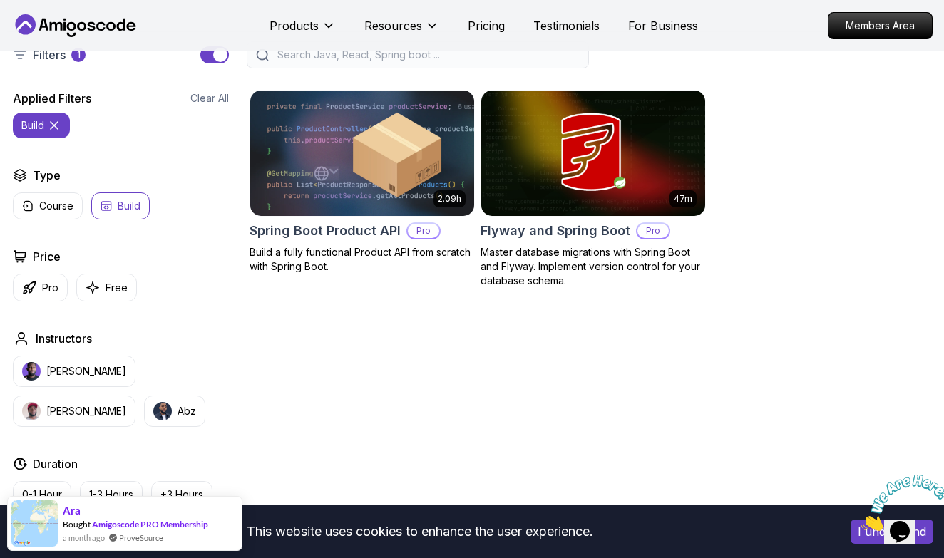
click at [134, 210] on p "Build" at bounding box center [129, 206] width 23 height 14
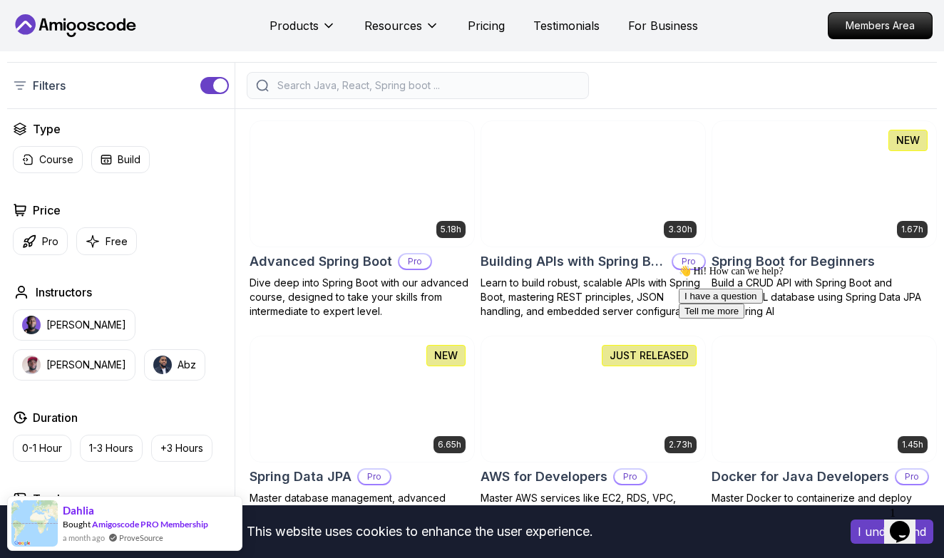
scroll to position [300, 0]
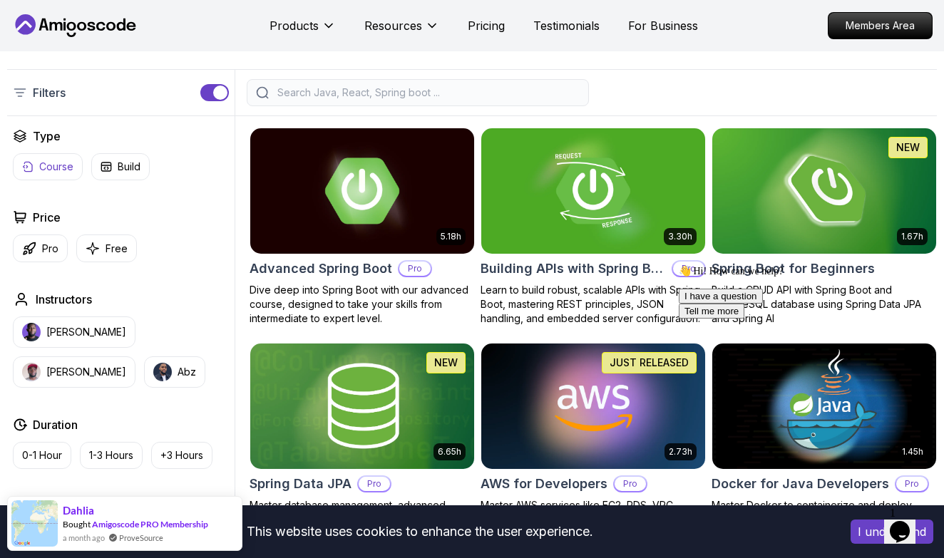
click at [60, 160] on p "Course" at bounding box center [56, 167] width 34 height 14
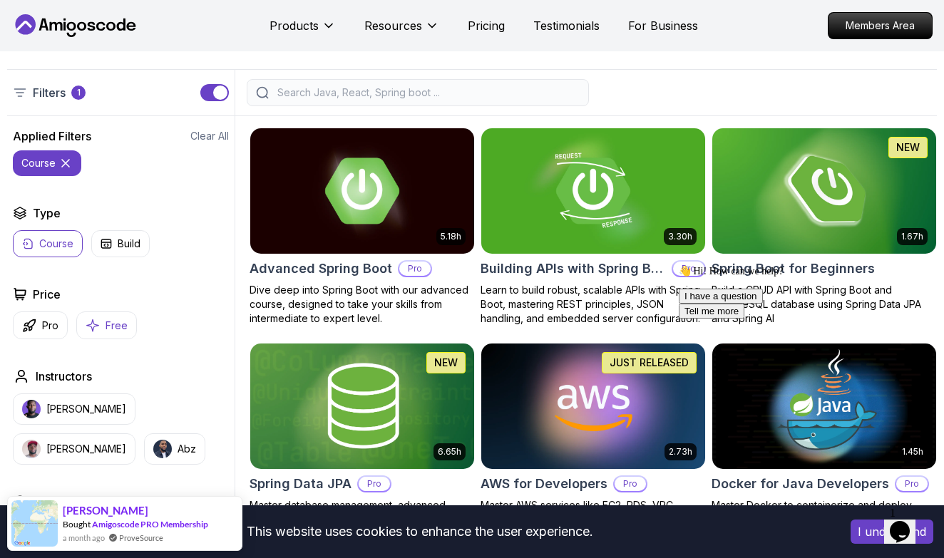
click at [113, 320] on p "Free" at bounding box center [117, 326] width 22 height 14
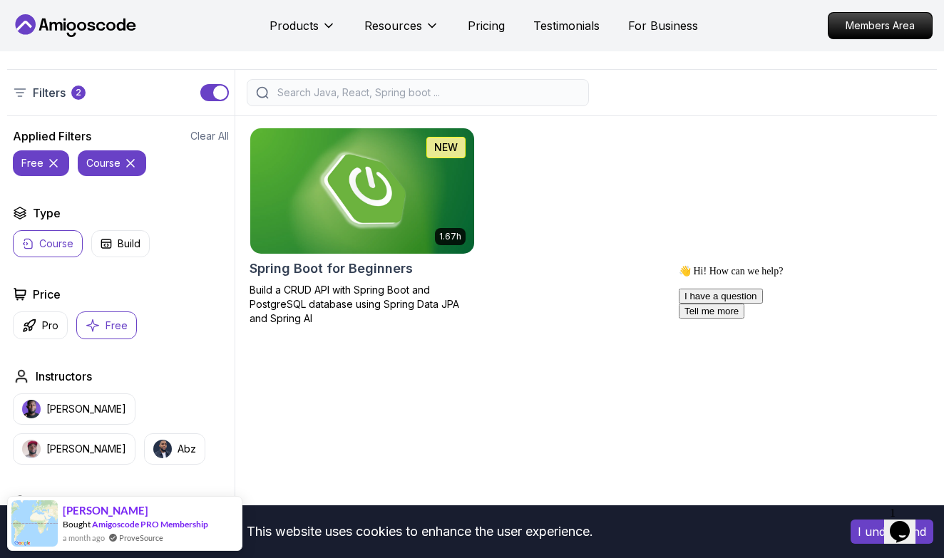
click at [387, 160] on img at bounding box center [362, 191] width 235 height 132
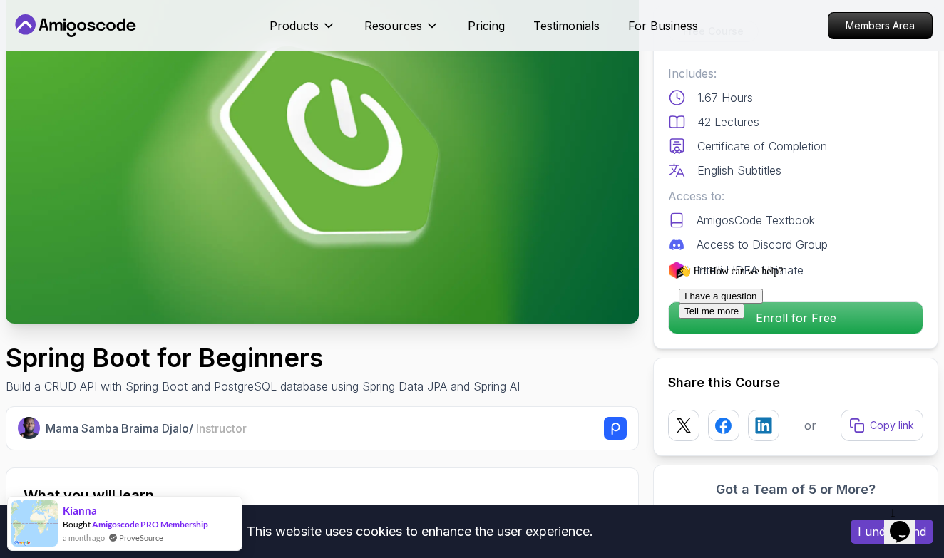
scroll to position [123, 0]
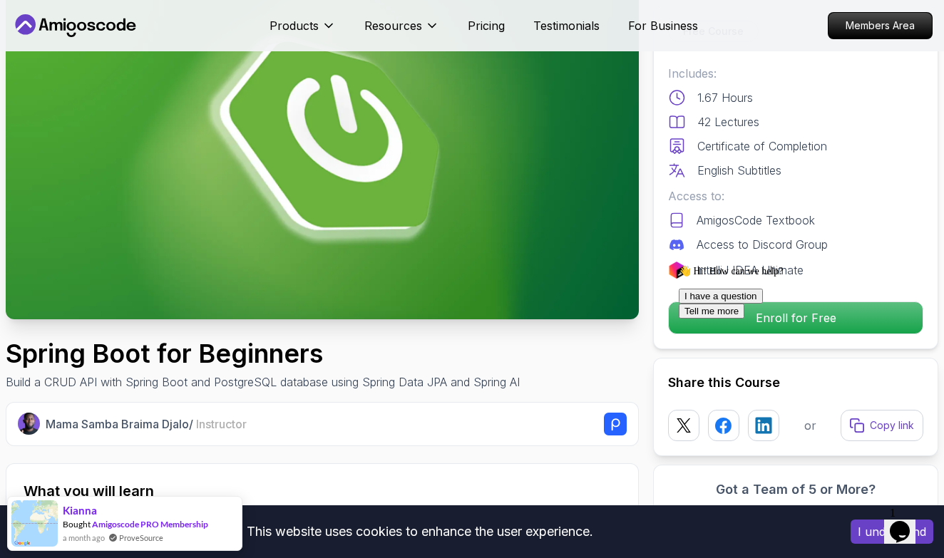
click at [467, 381] on p "Build a CRUD API with Spring Boot and PostgreSQL database using Spring Data JPA…" at bounding box center [263, 382] width 514 height 17
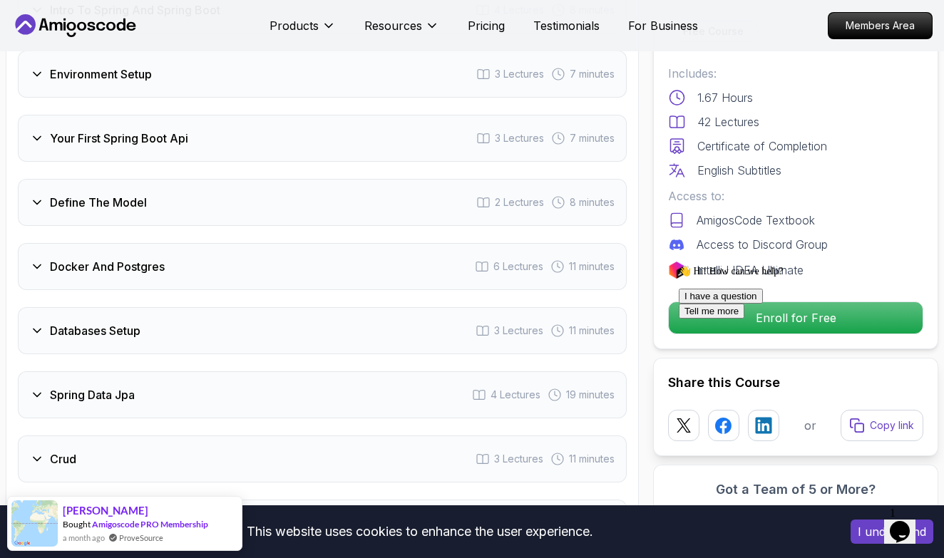
scroll to position [2256, 0]
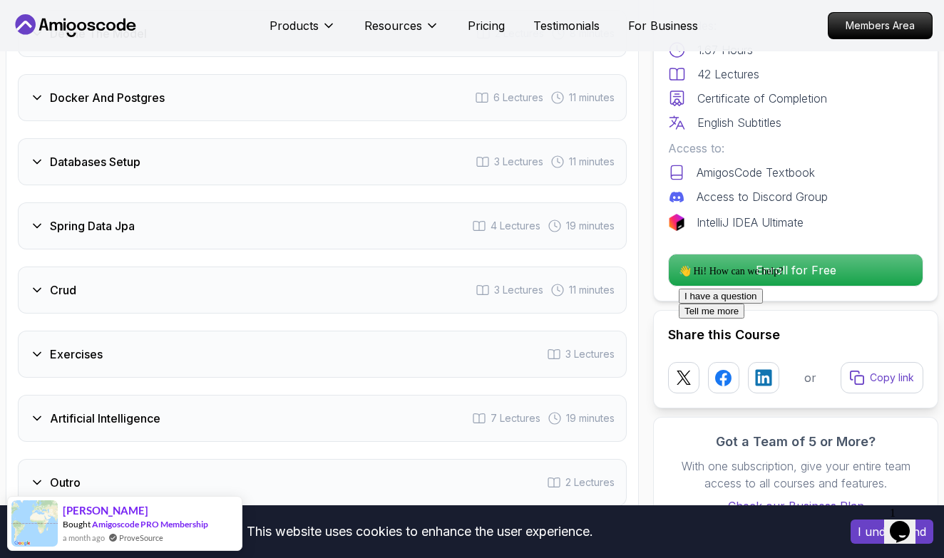
click at [794, 276] on div "👋 Hi! How can we help? I have a question Tell me more" at bounding box center [807, 291] width 257 height 53
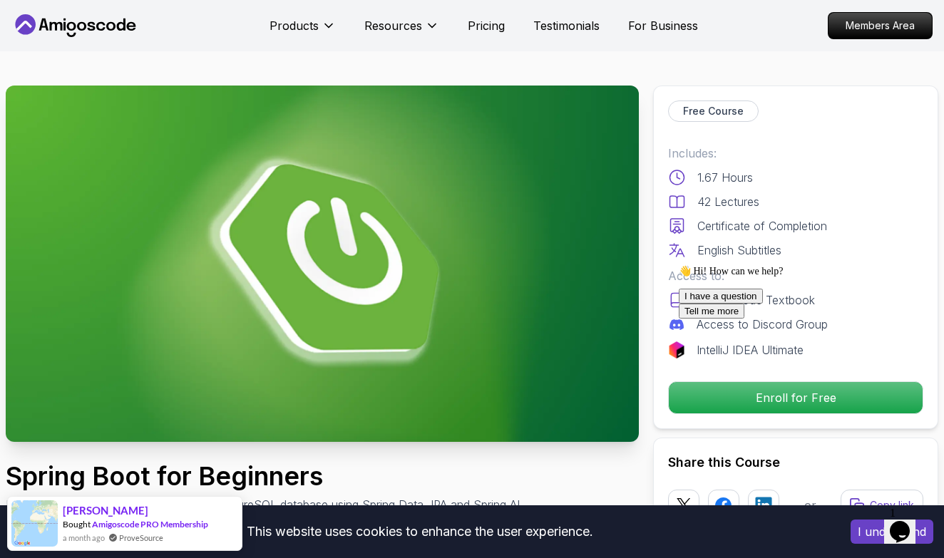
scroll to position [0, 0]
click at [692, 277] on div "👋 Hi! How can we help?" at bounding box center [807, 271] width 257 height 12
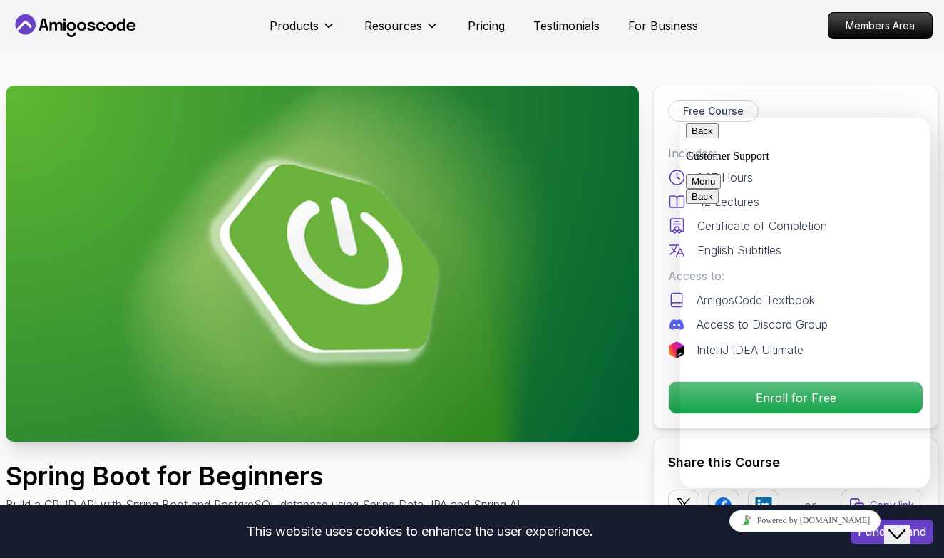
click at [715, 176] on span "Menu" at bounding box center [715, 181] width 0 height 11
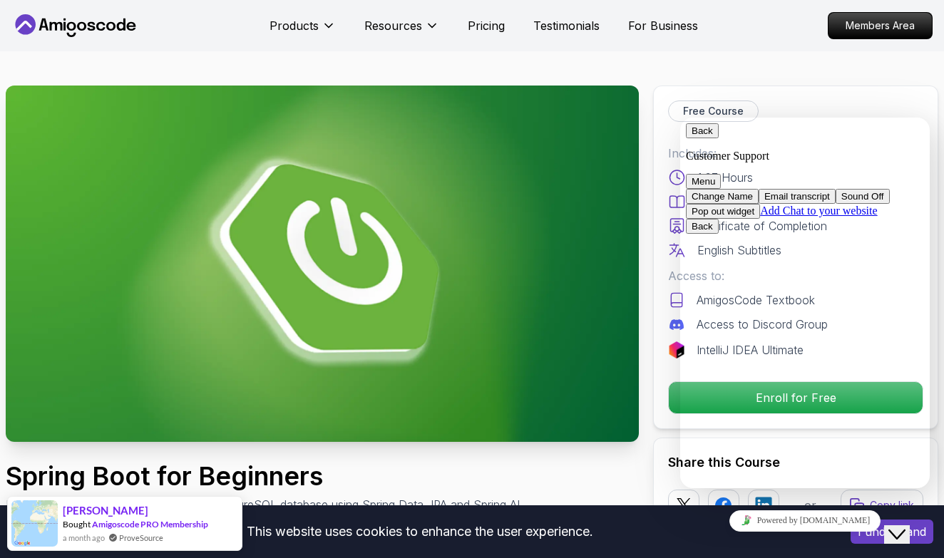
click at [724, 129] on div "Back Customer Support" at bounding box center [805, 142] width 238 height 39
click at [708, 138] on button "Back" at bounding box center [702, 130] width 33 height 15
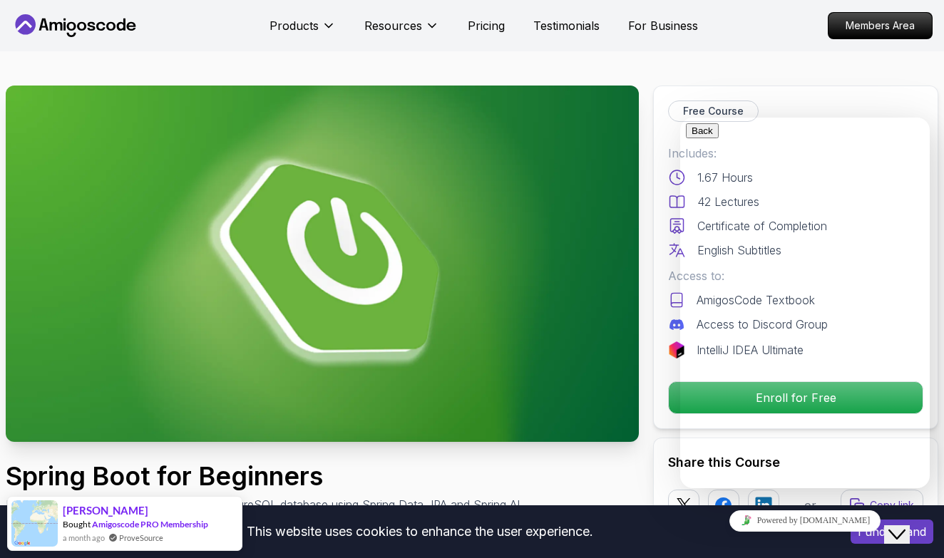
click at [777, 96] on div "Free Course Includes: 1.67 Hours 42 Lectures Certificate of Completion English …" at bounding box center [795, 258] width 285 height 344
click at [829, 102] on div "Free Course" at bounding box center [795, 111] width 255 height 21
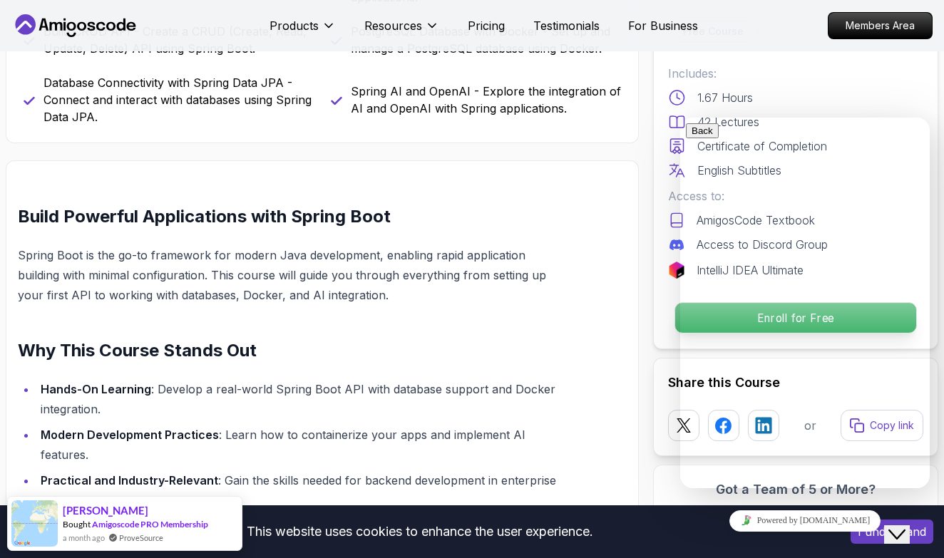
click at [675, 315] on p "Enroll for Free" at bounding box center [795, 318] width 241 height 30
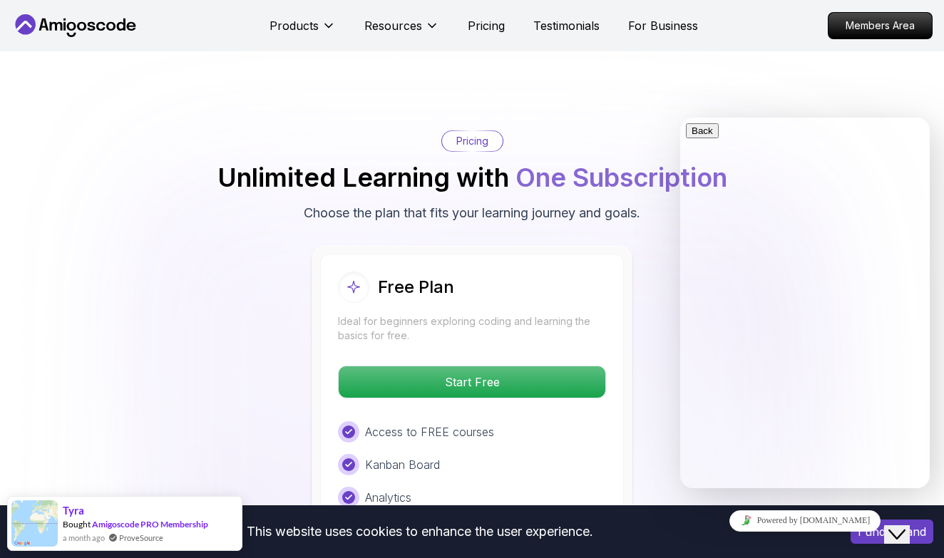
scroll to position [2891, 0]
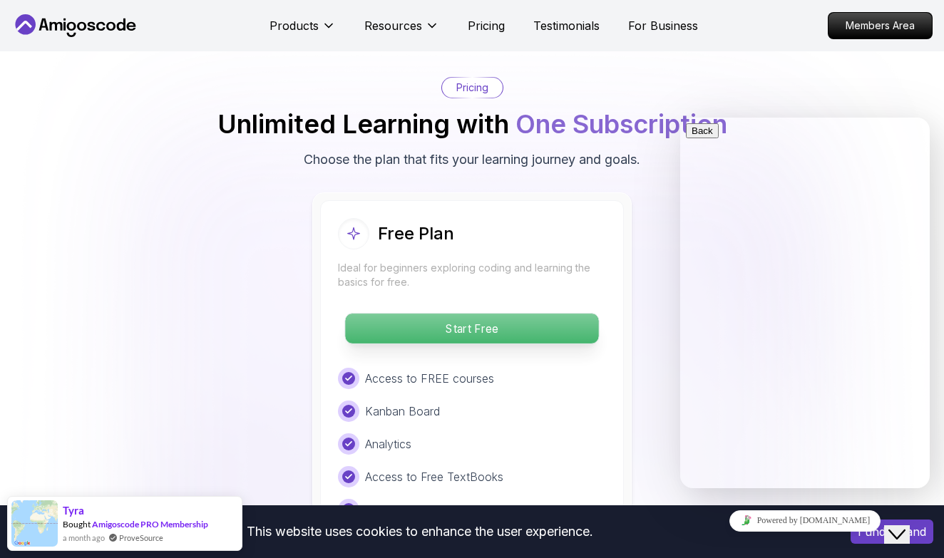
click at [532, 329] on p "Start Free" at bounding box center [471, 329] width 253 height 30
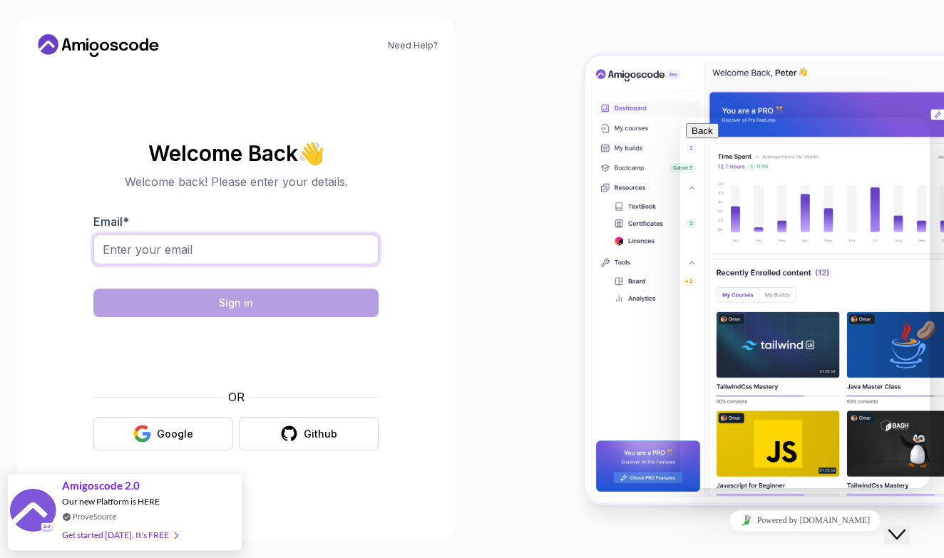
type input "k"
type input "[EMAIL_ADDRESS][DOMAIN_NAME]"
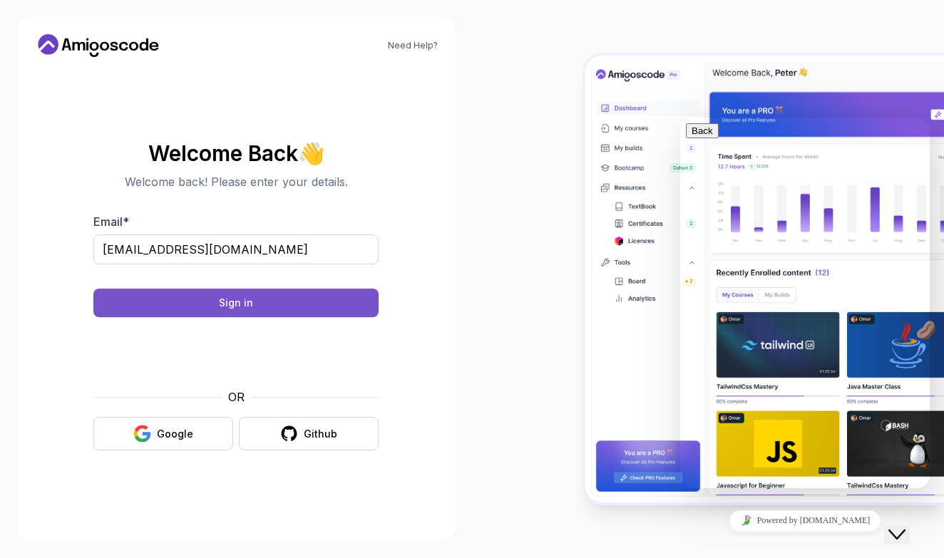
click at [327, 300] on button "Sign in" at bounding box center [235, 303] width 285 height 29
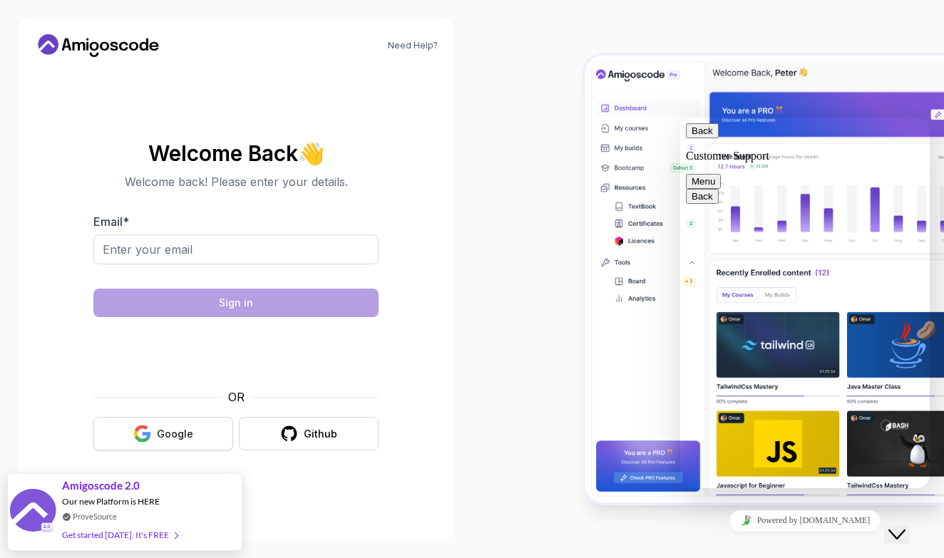
click at [171, 423] on button "Google" at bounding box center [163, 434] width 140 height 34
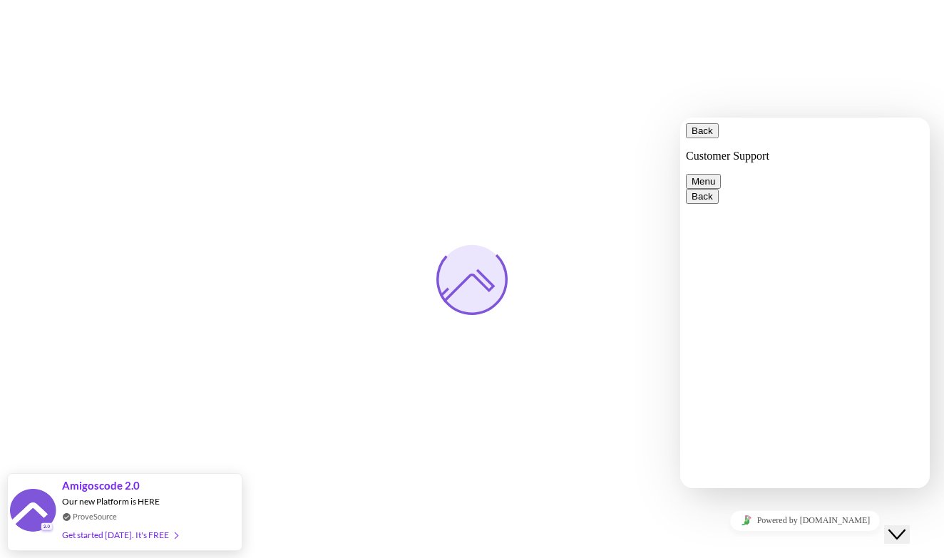
click at [885, 71] on div at bounding box center [472, 279] width 944 height 558
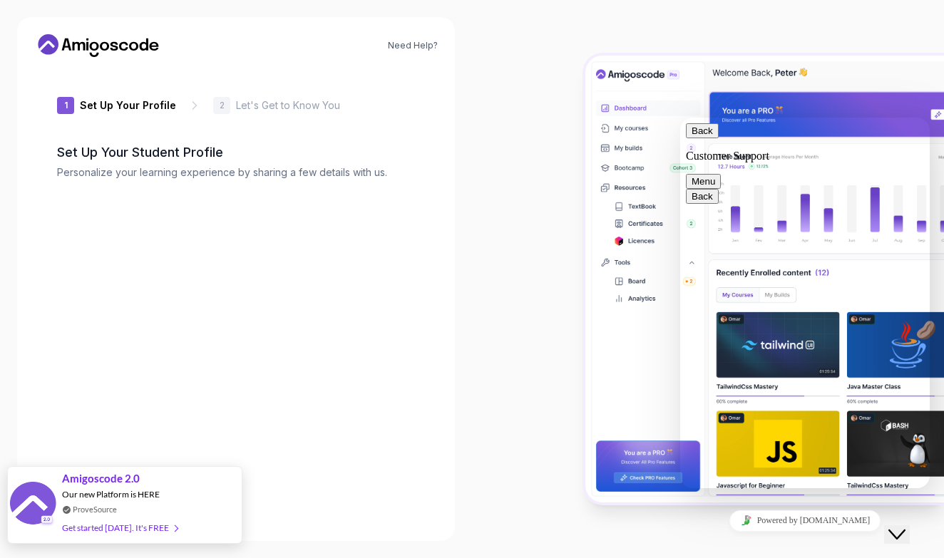
type input "silentquokkaf99d8"
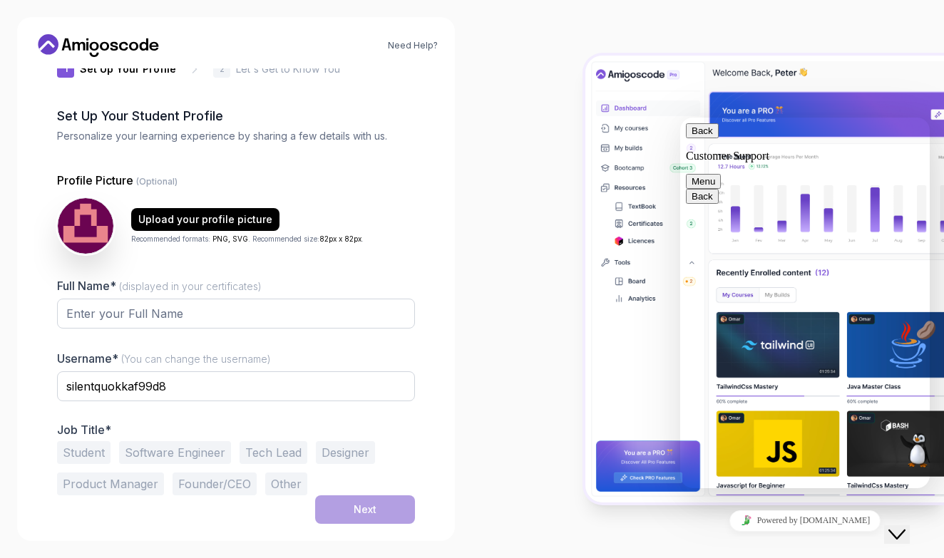
scroll to position [36, 0]
click at [288, 319] on input "Full Name* (displayed in your certificates)" at bounding box center [236, 314] width 358 height 30
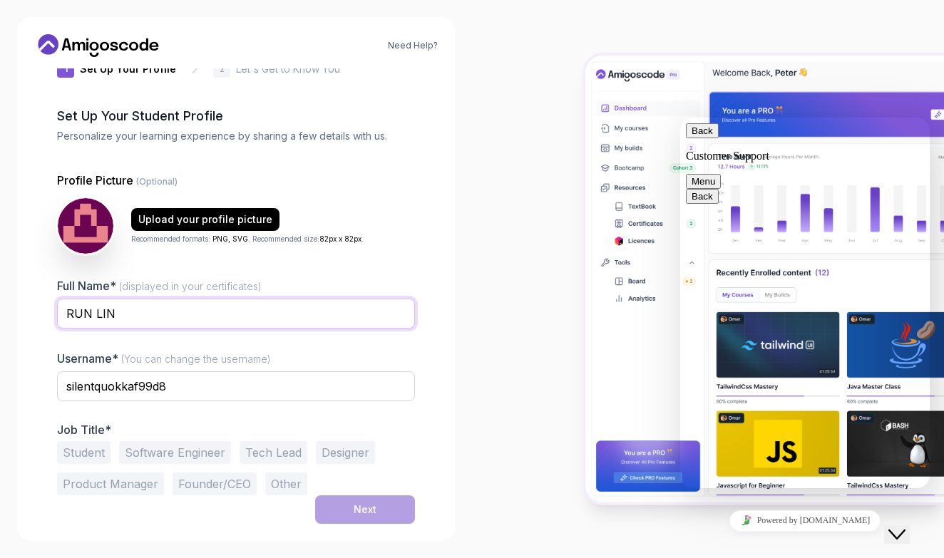
click at [90, 318] on input "RUN LIN" at bounding box center [236, 314] width 358 height 30
type input "RONNIE LIN"
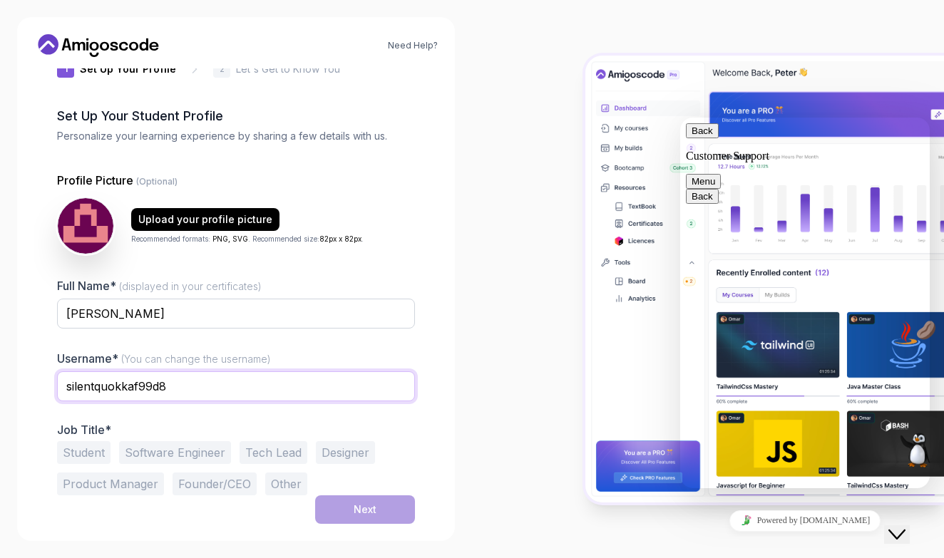
click at [175, 383] on input "silentquokkaf99d8" at bounding box center [236, 386] width 358 height 30
drag, startPoint x: 165, startPoint y: 386, endPoint x: 5, endPoint y: 379, distance: 159.8
click at [3, 381] on div "Need Help? 1 Set Up Your Profile 1 Set Up Your Profile 2 Let's Get to Know You …" at bounding box center [236, 279] width 472 height 558
type input "R"
type input "buyao_emoji"
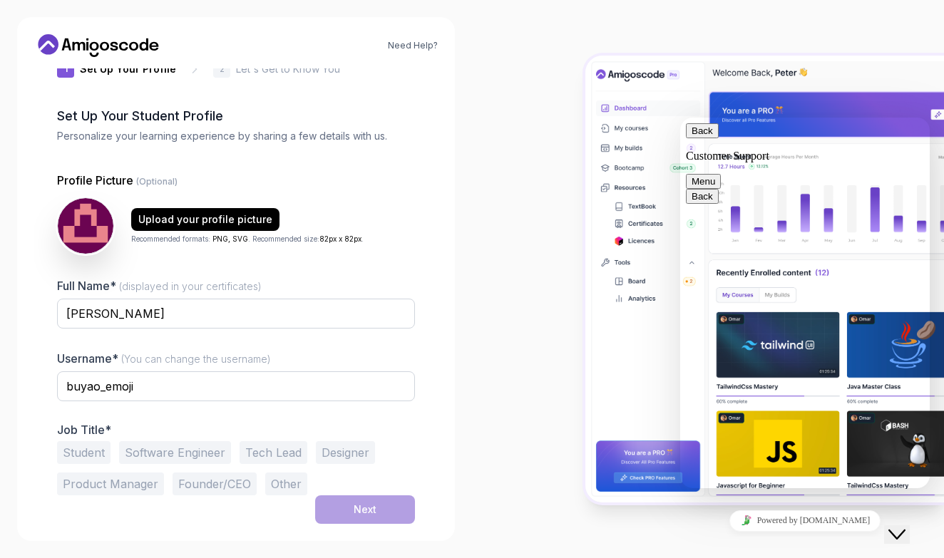
click at [96, 456] on button "Student" at bounding box center [83, 452] width 53 height 23
click at [349, 513] on button "Next" at bounding box center [365, 509] width 100 height 29
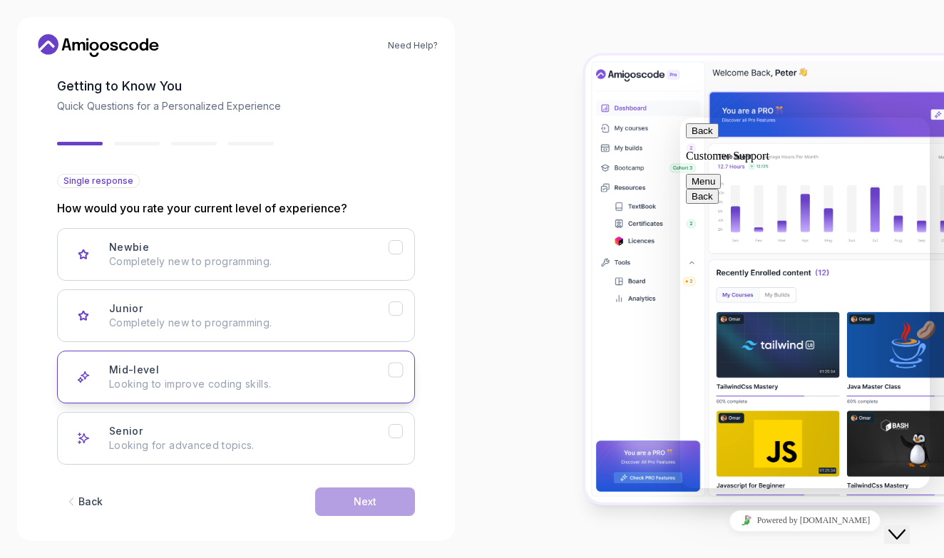
scroll to position [68, 0]
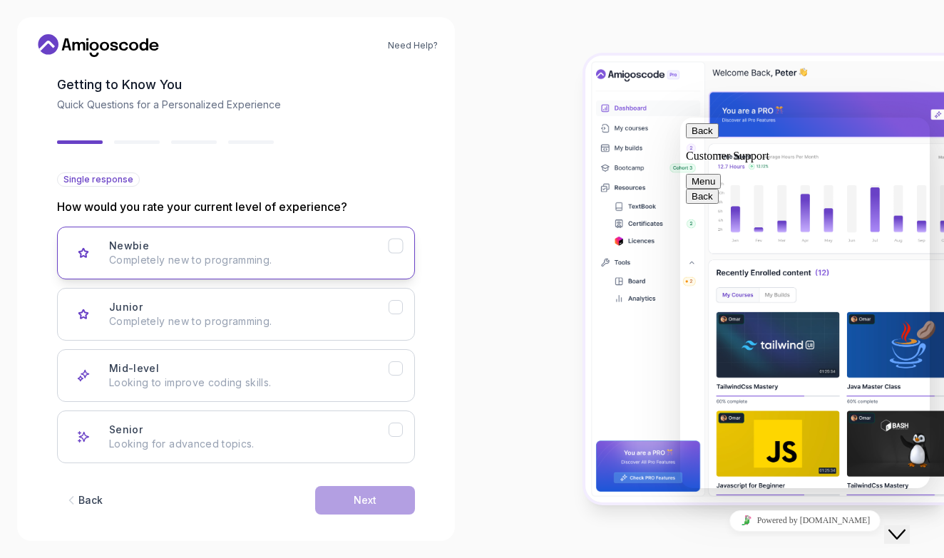
click at [344, 269] on button "Newbie Completely new to programming." at bounding box center [236, 253] width 358 height 53
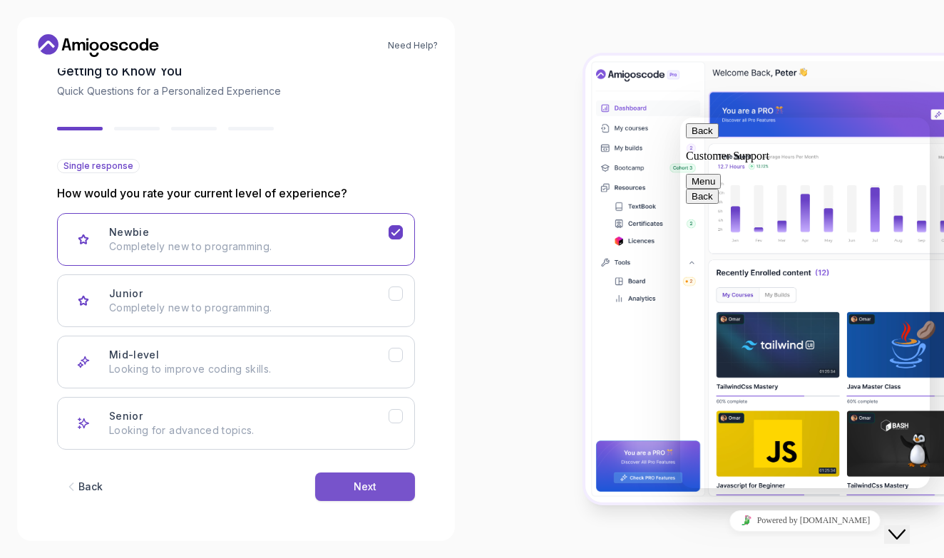
scroll to position [81, 0]
click at [369, 479] on button "Next" at bounding box center [365, 487] width 100 height 29
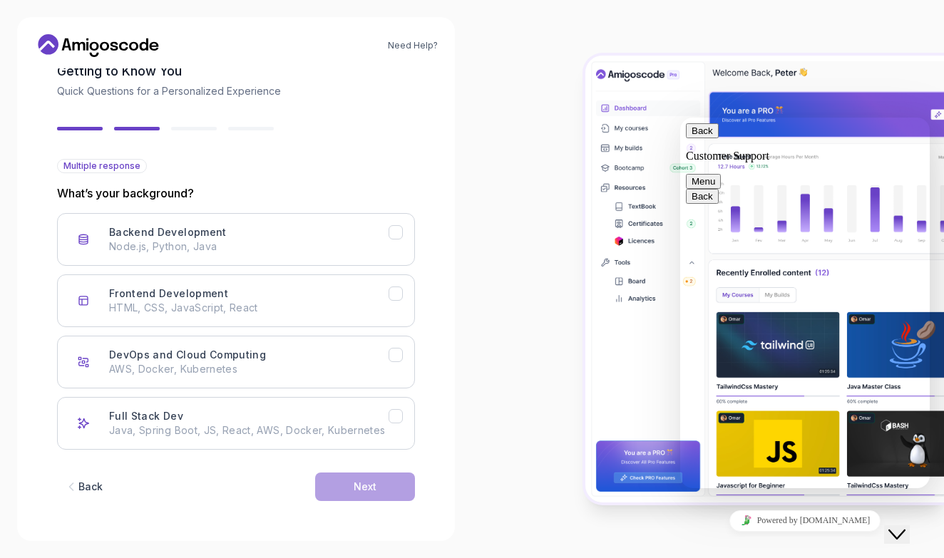
scroll to position [96, 0]
click at [386, 240] on p "Node.js, Python, Java" at bounding box center [248, 247] width 279 height 14
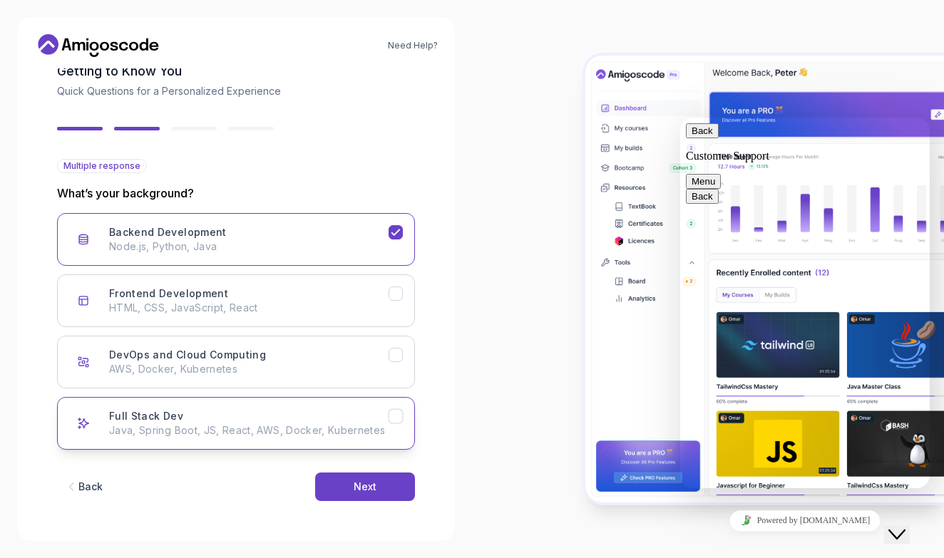
click at [358, 423] on p "Java, Spring Boot, JS, React, AWS, Docker, Kubernetes" at bounding box center [248, 430] width 279 height 14
click at [394, 498] on button "Next" at bounding box center [365, 487] width 100 height 29
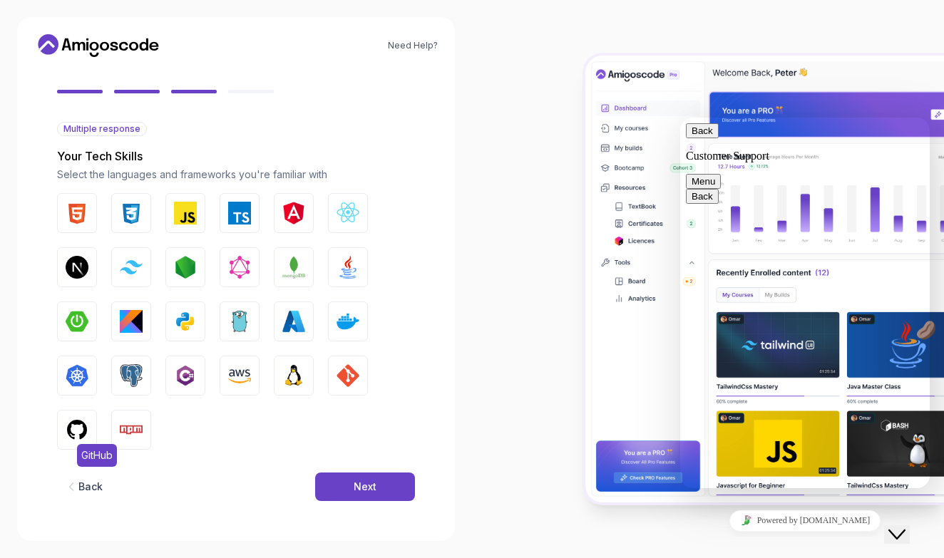
scroll to position [118, 0]
click at [82, 428] on img "button" at bounding box center [77, 429] width 23 height 23
click at [185, 371] on img "button" at bounding box center [185, 375] width 23 height 23
click at [335, 266] on button "Java" at bounding box center [348, 267] width 40 height 40
click at [195, 333] on button "Python" at bounding box center [185, 322] width 40 height 40
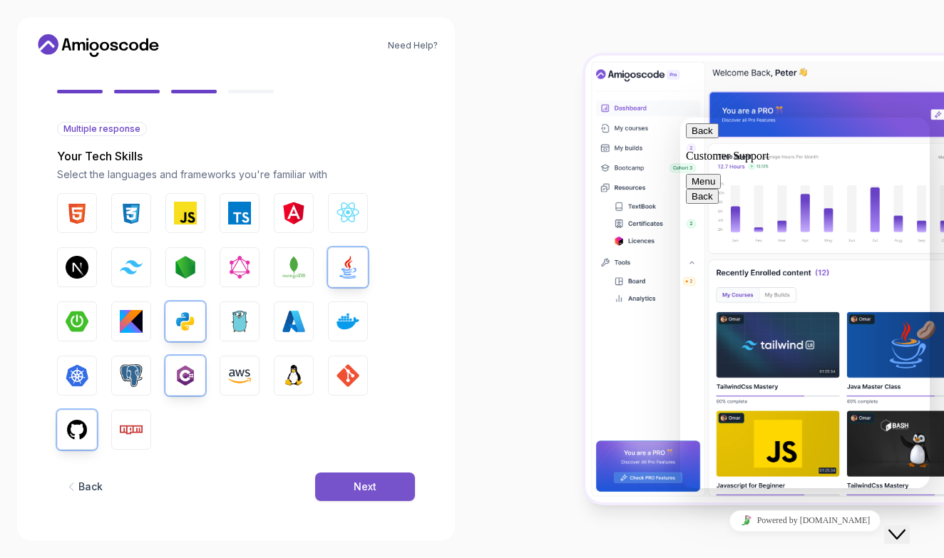
click at [354, 486] on div "Next" at bounding box center [365, 487] width 23 height 14
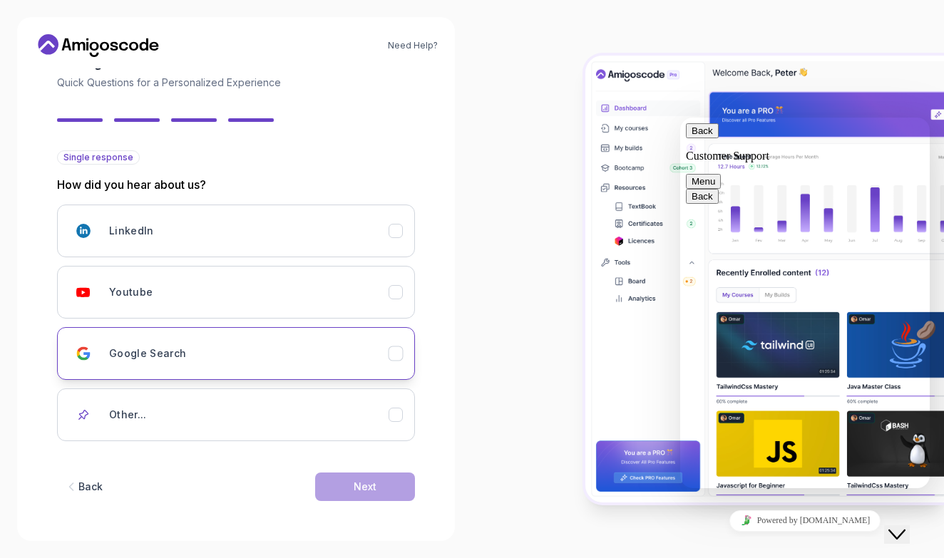
scroll to position [0, 0]
click at [316, 366] on div "Google Search" at bounding box center [248, 353] width 279 height 29
click at [347, 490] on button "Next" at bounding box center [365, 487] width 100 height 29
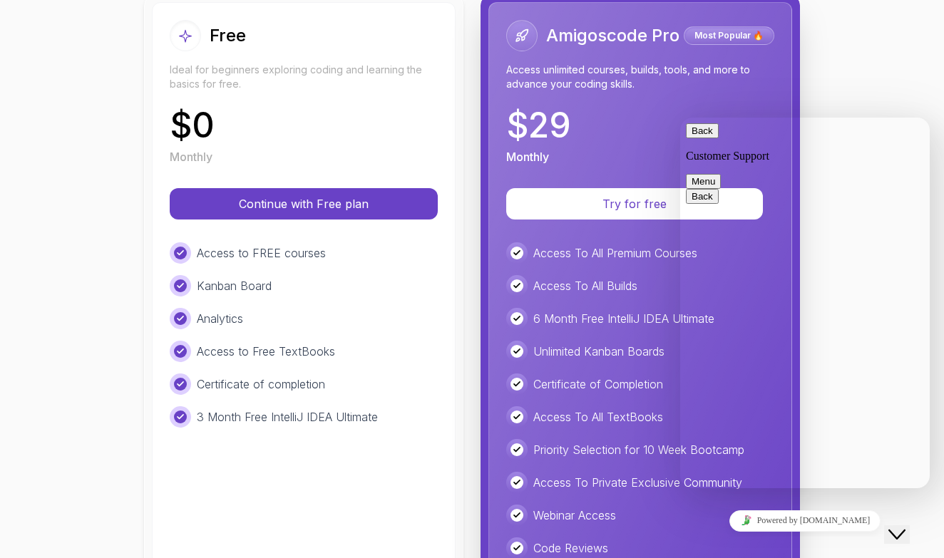
scroll to position [135, 0]
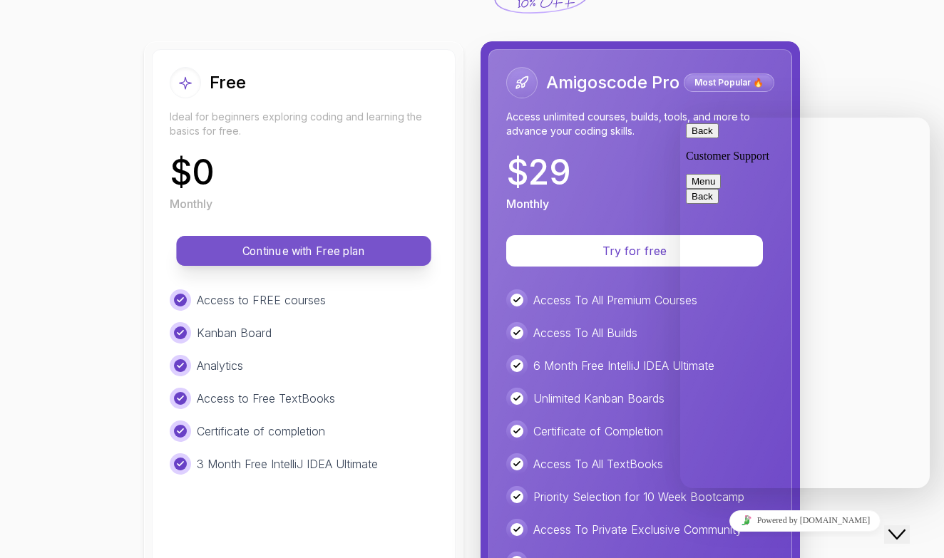
click at [369, 255] on p "Continue with Free plan" at bounding box center [303, 251] width 222 height 16
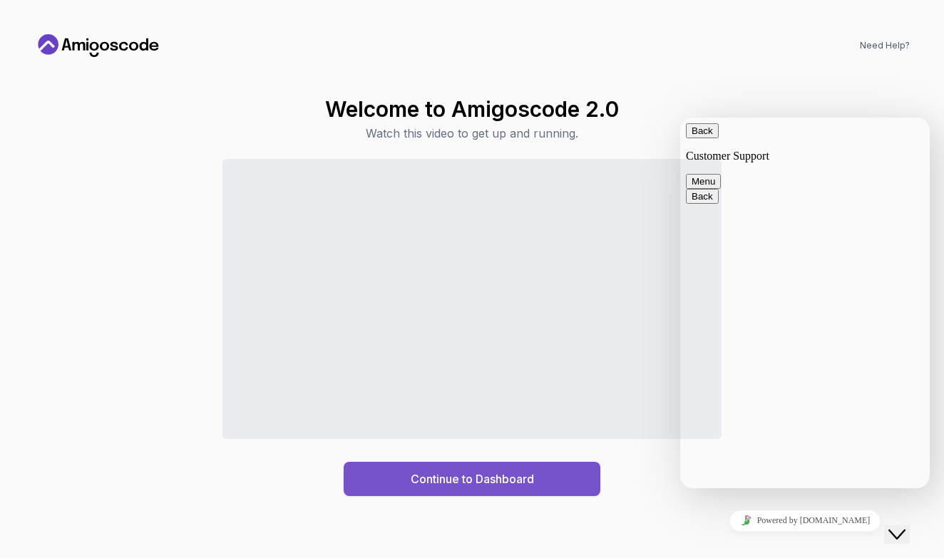
scroll to position [0, 0]
click at [443, 471] on div "Continue to Dashboard" at bounding box center [472, 479] width 123 height 17
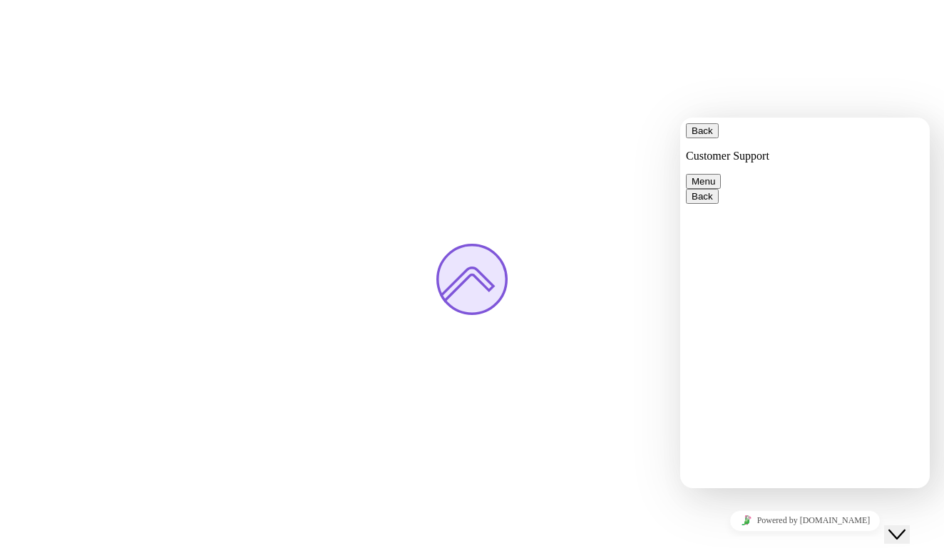
click at [763, 91] on div at bounding box center [472, 279] width 944 height 558
click at [706, 138] on button "Back" at bounding box center [702, 130] width 33 height 15
click at [753, 104] on div at bounding box center [472, 279] width 944 height 558
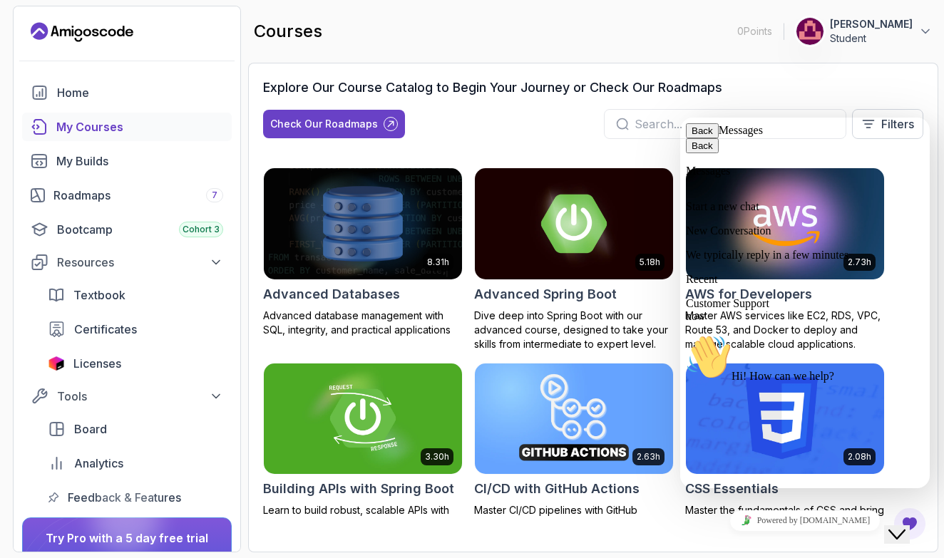
click at [193, 127] on div "My Courses" at bounding box center [139, 126] width 167 height 17
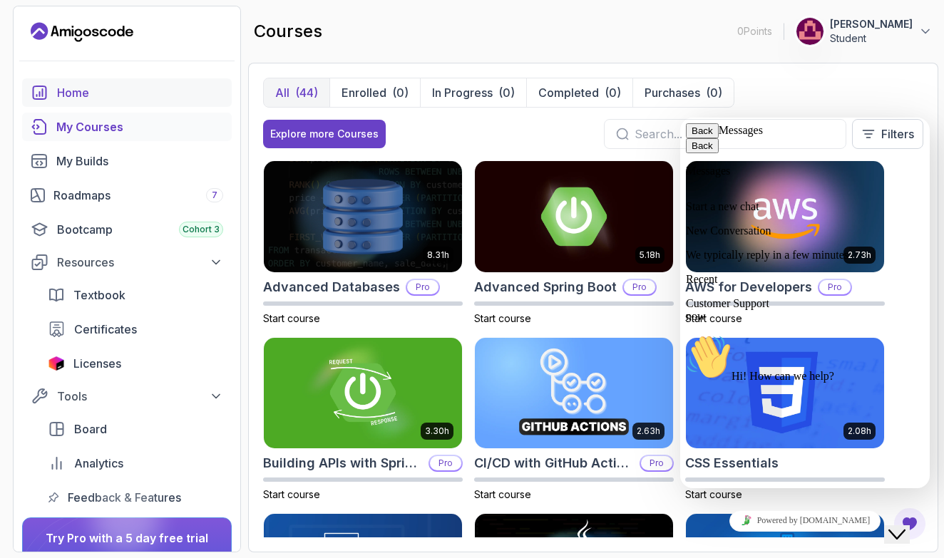
click at [144, 103] on link "Home" at bounding box center [127, 92] width 210 height 29
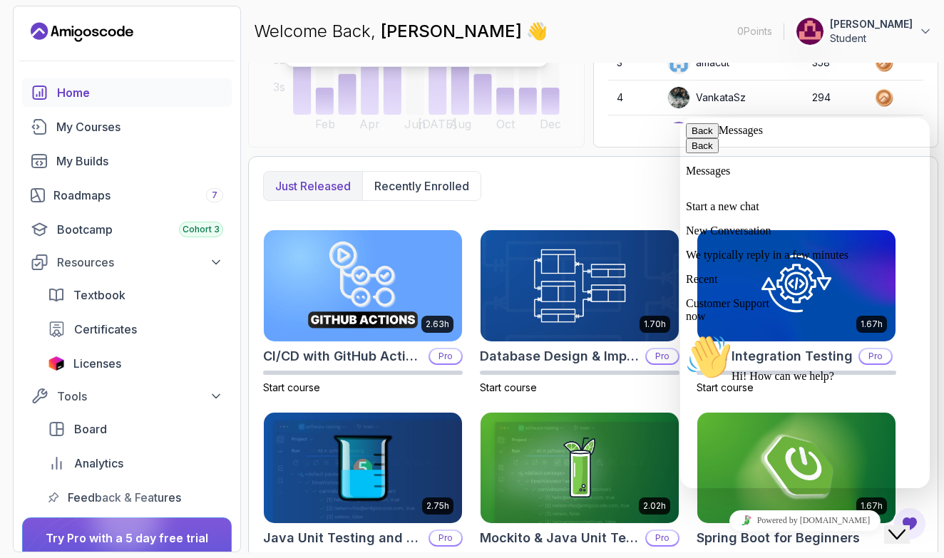
scroll to position [287, 0]
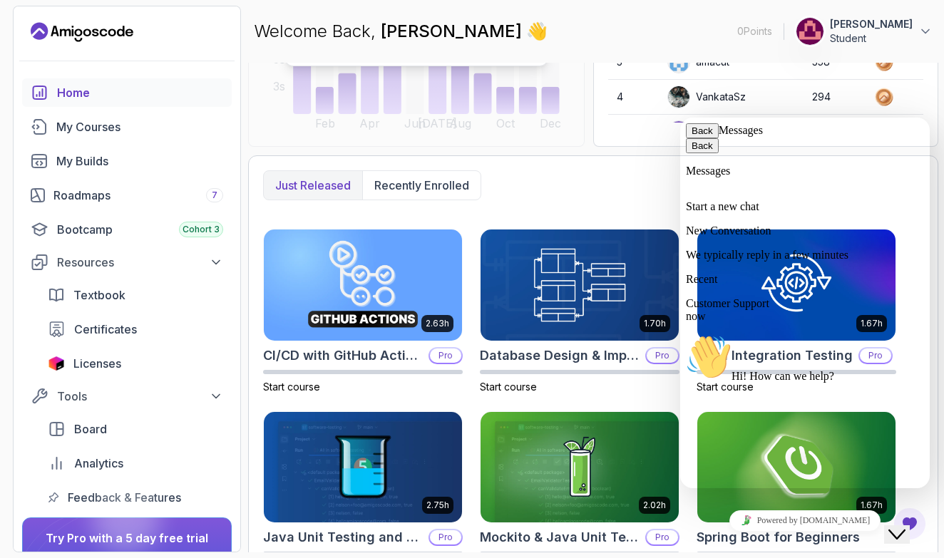
click at [719, 510] on div "Powered by [DOMAIN_NAME]" at bounding box center [805, 520] width 238 height 21
click at [742, 501] on img at bounding box center [796, 467] width 208 height 116
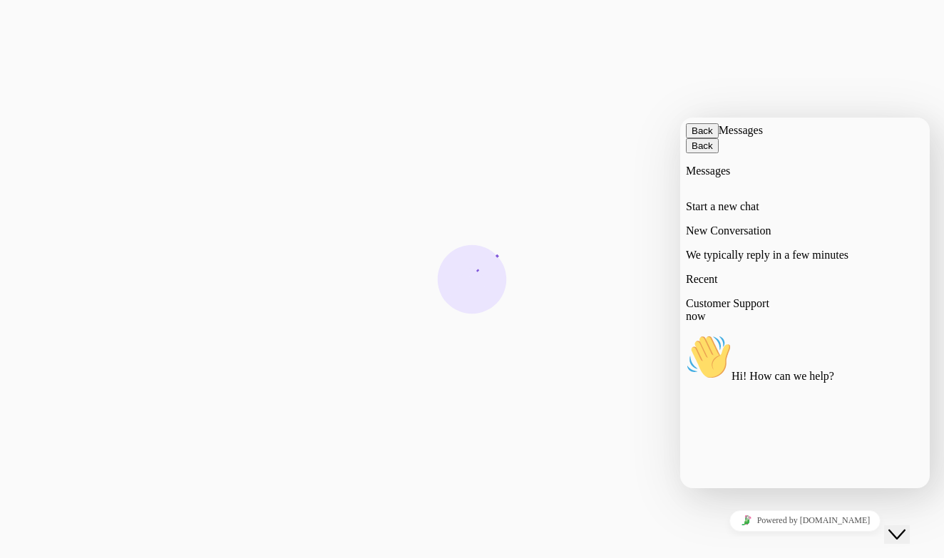
click at [903, 128] on div "Back Messages" at bounding box center [805, 130] width 238 height 15
click at [898, 100] on div at bounding box center [472, 279] width 944 height 558
click at [655, 444] on div at bounding box center [472, 279] width 944 height 558
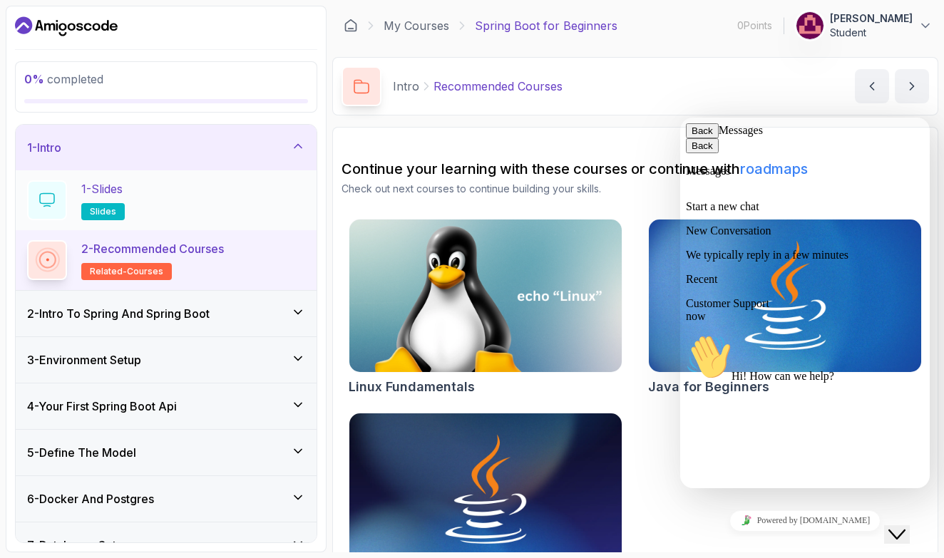
click at [238, 195] on div "1 - Slides slides" at bounding box center [166, 200] width 278 height 40
